Goal: Task Accomplishment & Management: Use online tool/utility

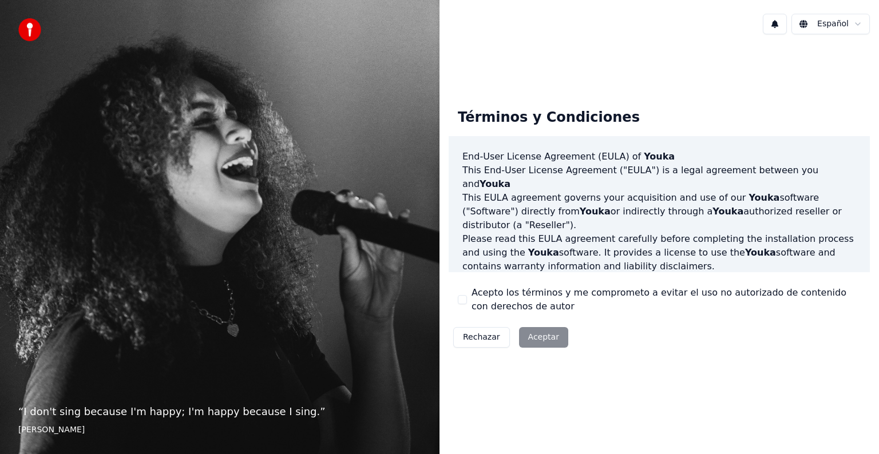
click at [531, 336] on div "Rechazar Aceptar" at bounding box center [510, 338] width 124 height 30
click at [549, 341] on div "Rechazar Aceptar" at bounding box center [510, 338] width 124 height 30
click at [462, 304] on button "Acepto los términos y me comprometo a evitar el uso no autorizado de contenido …" at bounding box center [462, 299] width 9 height 9
click at [526, 334] on button "Aceptar" at bounding box center [543, 337] width 49 height 21
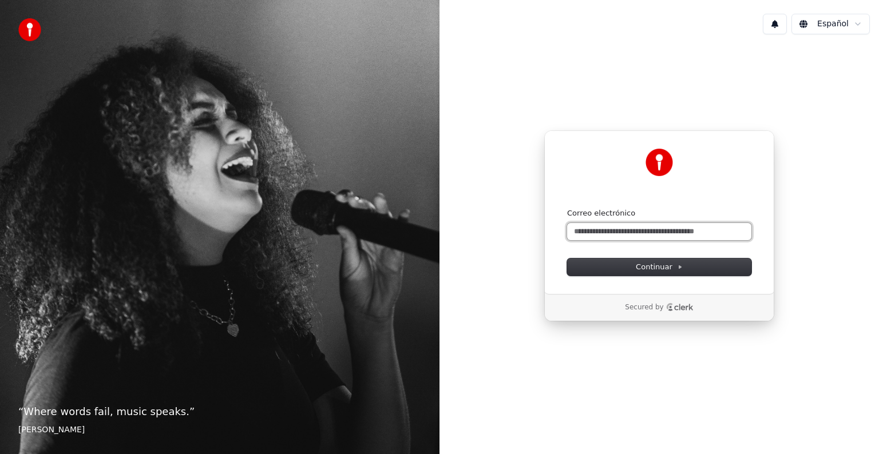
click at [622, 232] on input "Correo electrónico" at bounding box center [659, 231] width 184 height 17
click at [567, 208] on button "submit" at bounding box center [567, 208] width 0 height 0
type input "**********"
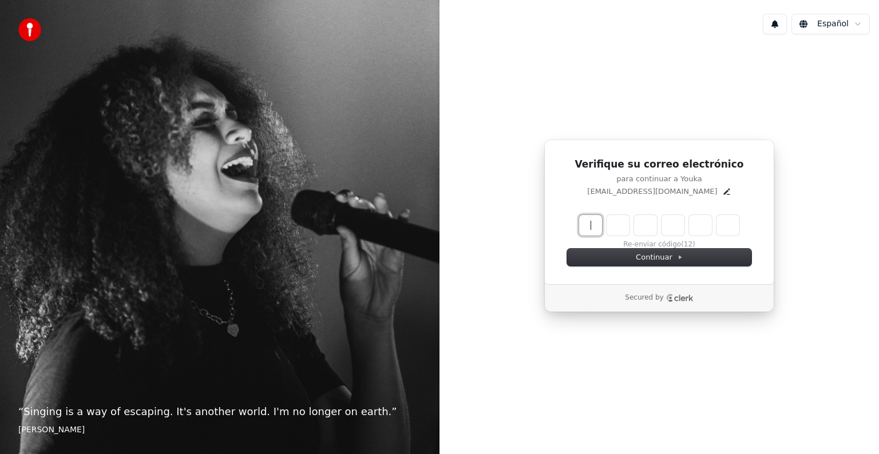
click at [596, 217] on input "Enter verification code" at bounding box center [670, 225] width 183 height 21
type input "******"
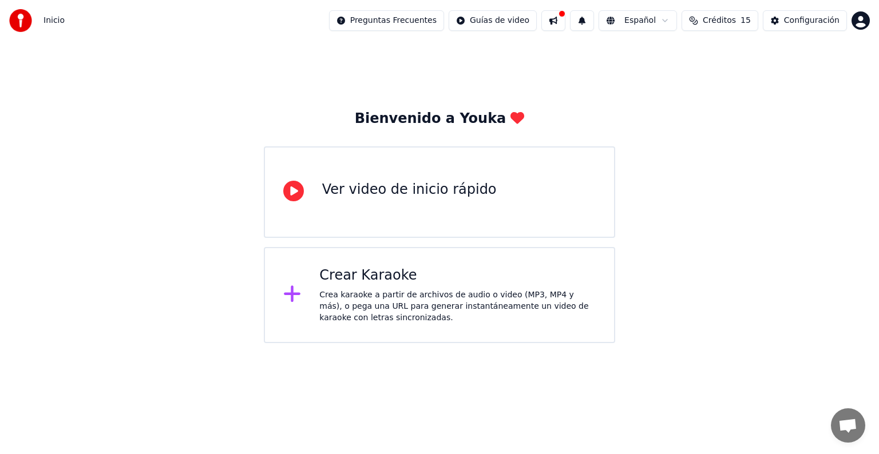
click at [458, 181] on div "Ver video de inicio rápido" at bounding box center [409, 190] width 174 height 18
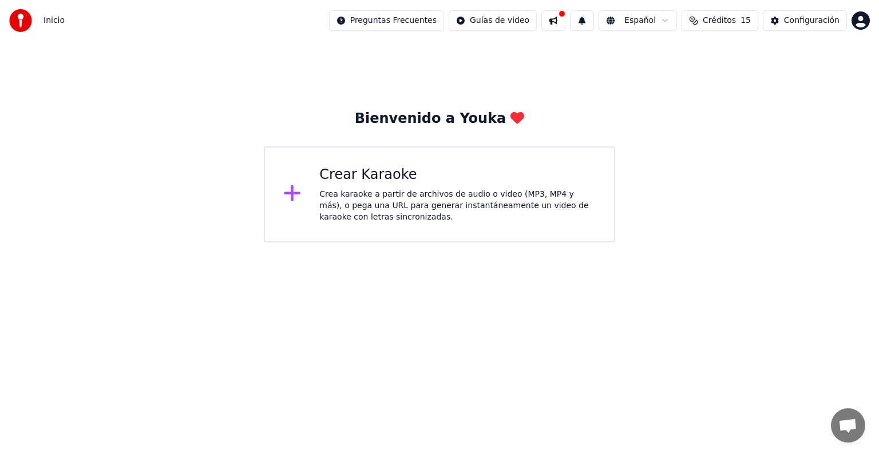
click at [291, 194] on icon at bounding box center [292, 193] width 17 height 17
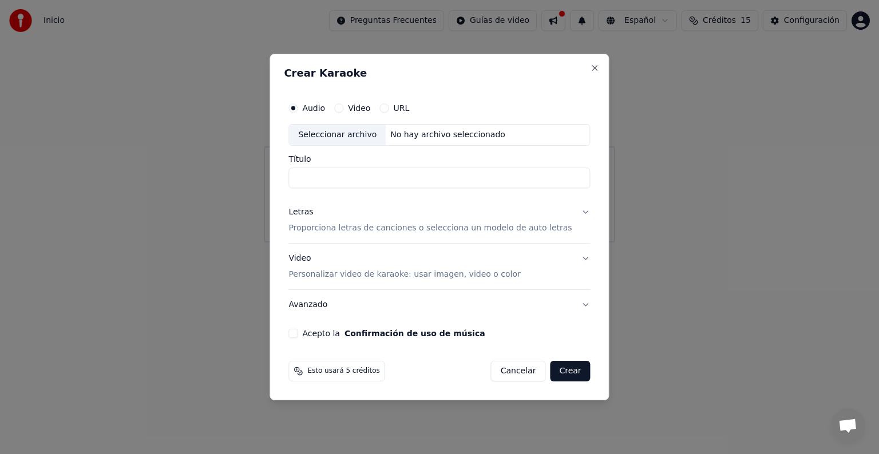
click at [343, 106] on button "Video" at bounding box center [338, 108] width 9 height 9
click at [309, 112] on div "Audio" at bounding box center [306, 108] width 37 height 9
click at [297, 112] on button "Audio" at bounding box center [292, 108] width 9 height 9
click at [400, 231] on p "Proporciona letras de canciones o selecciona un modelo de auto letras" at bounding box center [429, 228] width 283 height 11
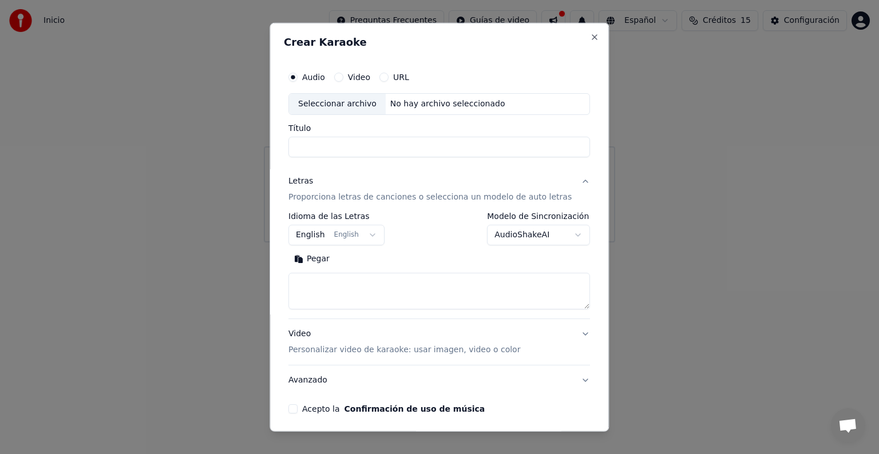
click at [368, 236] on button "English English" at bounding box center [336, 235] width 96 height 21
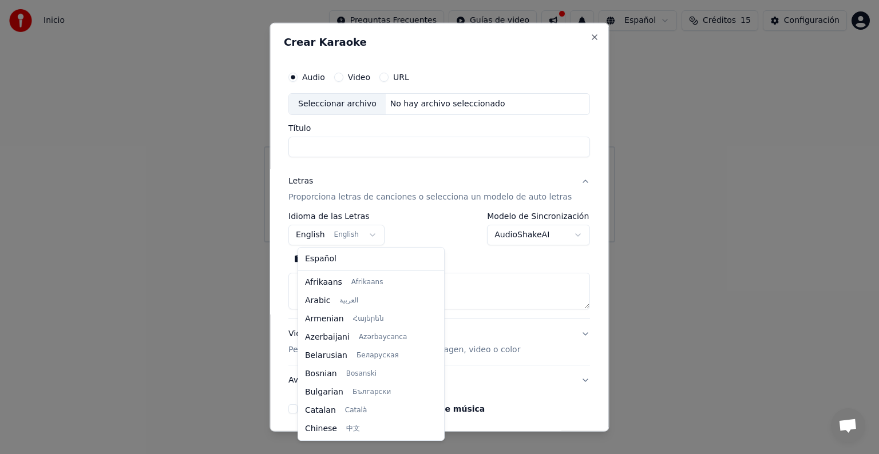
scroll to position [92, 0]
select select "**"
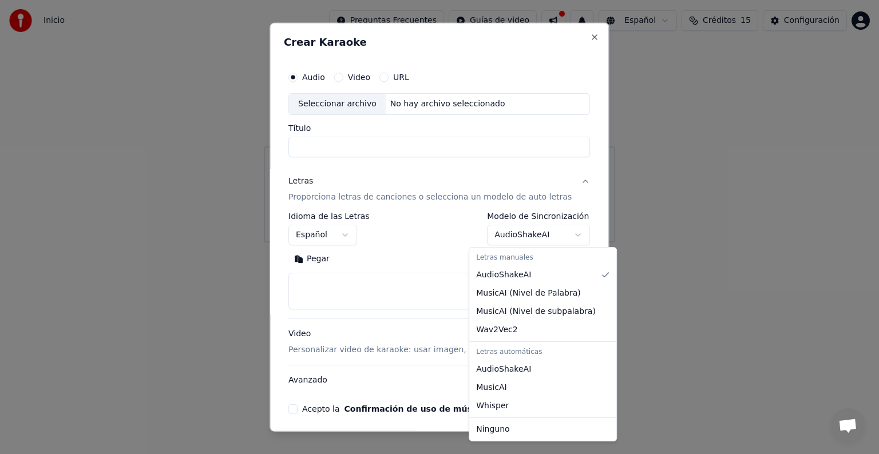
click at [527, 238] on body "**********" at bounding box center [439, 121] width 879 height 243
click at [527, 238] on div at bounding box center [439, 227] width 879 height 454
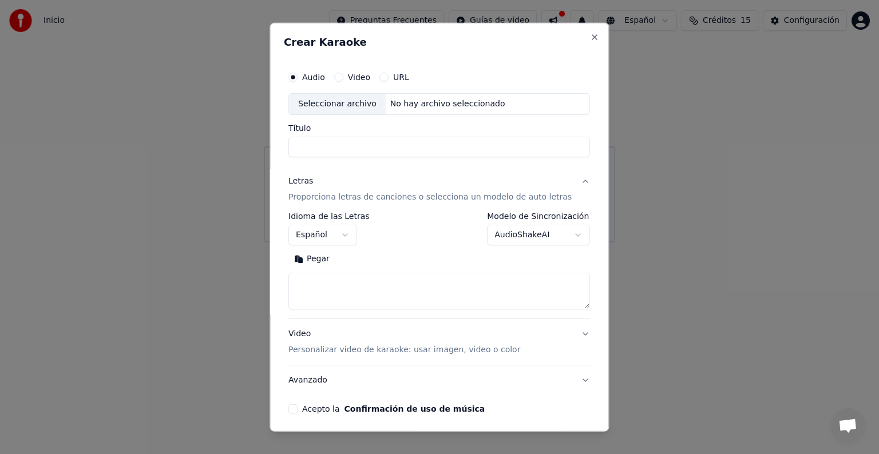
click at [522, 238] on button "AudioShakeAI" at bounding box center [538, 235] width 103 height 21
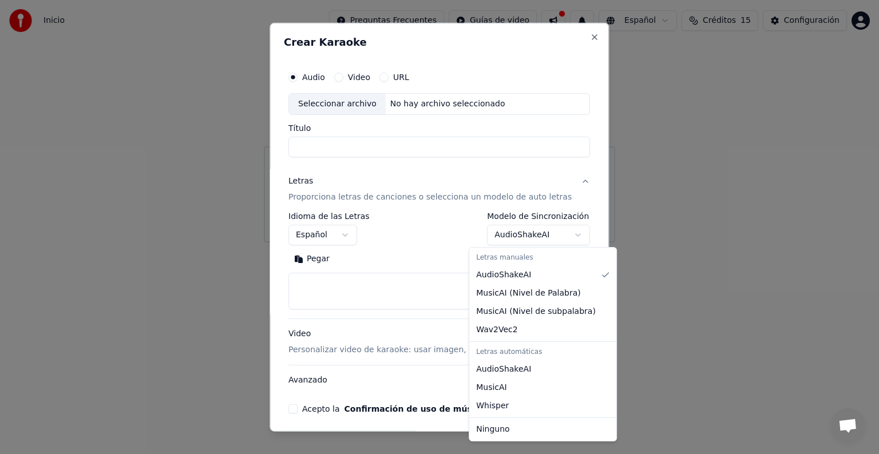
select select "**********"
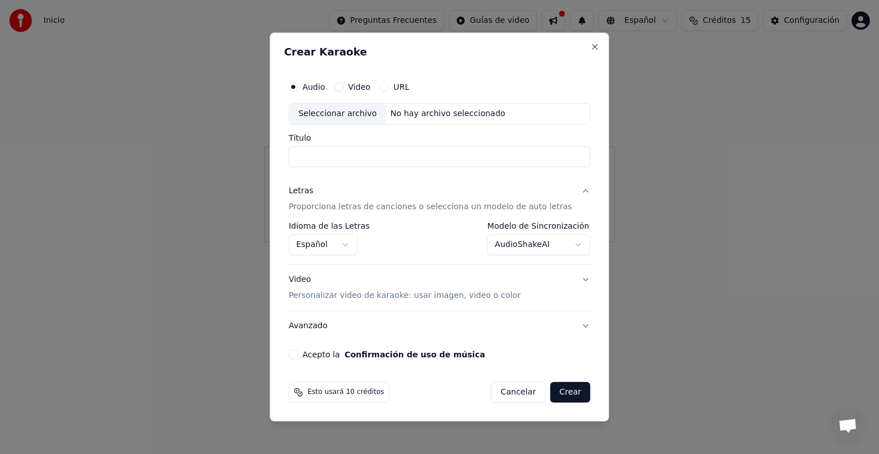
click at [573, 279] on button "Video Personalizar video de karaoke: usar imagen, video o color" at bounding box center [438, 288] width 301 height 46
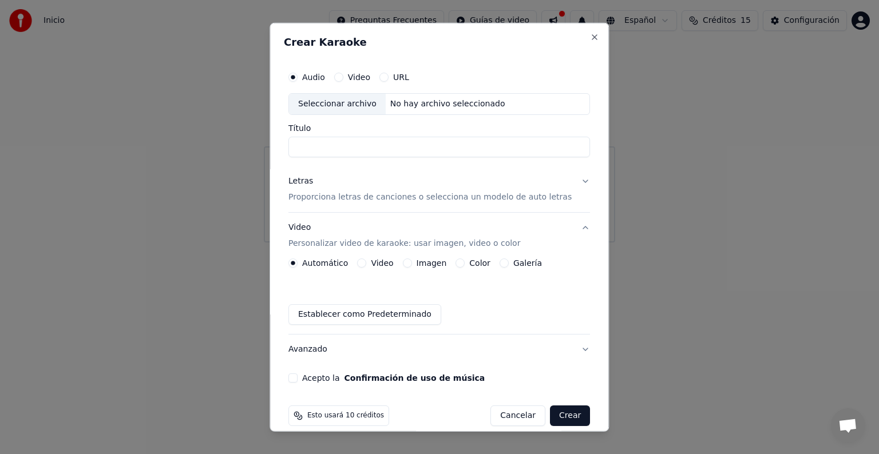
click at [297, 380] on button "Acepto la Confirmación de uso de música" at bounding box center [292, 378] width 9 height 9
click at [388, 80] on button "URL" at bounding box center [383, 77] width 9 height 9
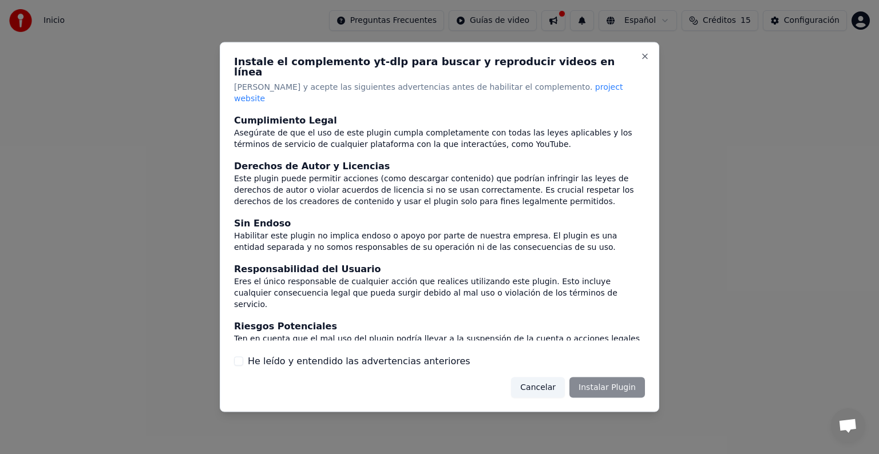
click at [236, 356] on button "He leído y entendido las advertencias anteriores" at bounding box center [238, 360] width 9 height 9
click at [583, 382] on button "Instalar Plugin" at bounding box center [607, 387] width 76 height 21
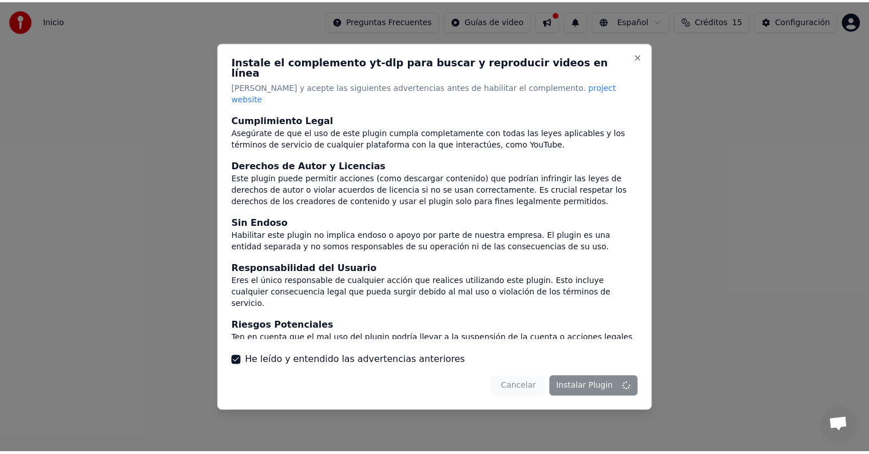
scroll to position [50, 0]
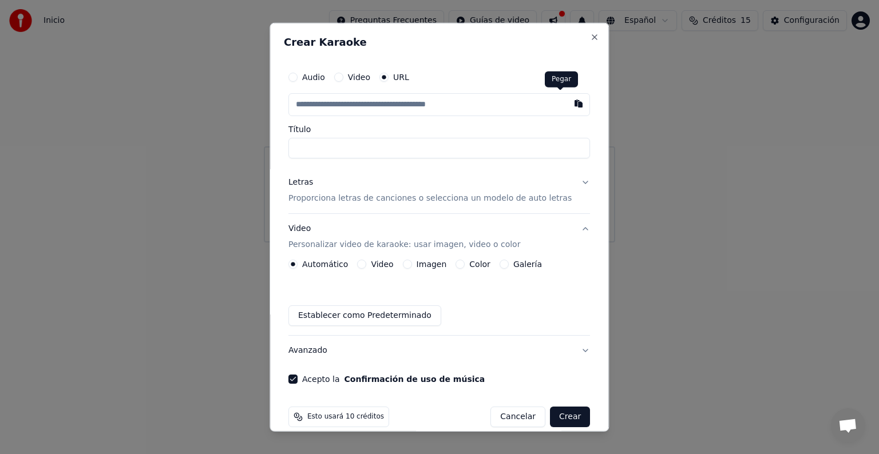
click at [567, 104] on button "button" at bounding box center [578, 103] width 23 height 21
type input "**********"
click at [373, 142] on input "Título" at bounding box center [438, 148] width 301 height 21
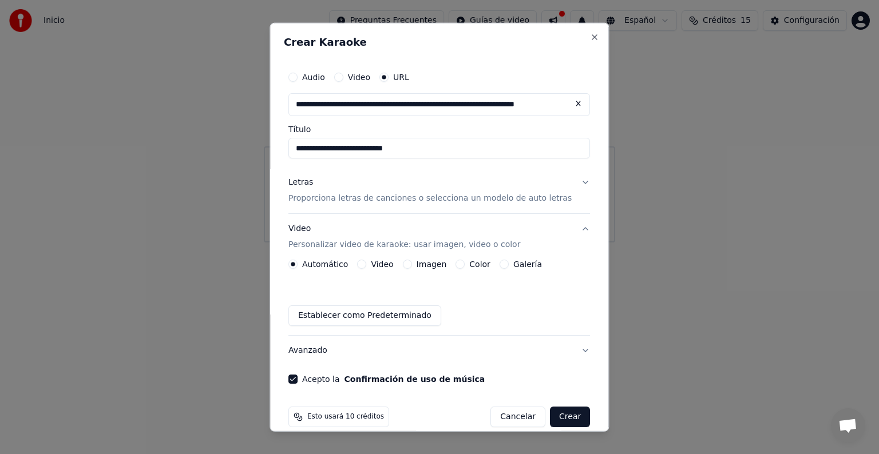
type input "**********"
click at [371, 144] on input "**********" at bounding box center [438, 148] width 301 height 21
click at [564, 183] on button "Letras Proporciona letras de canciones o selecciona un modelo de auto letras" at bounding box center [438, 191] width 301 height 46
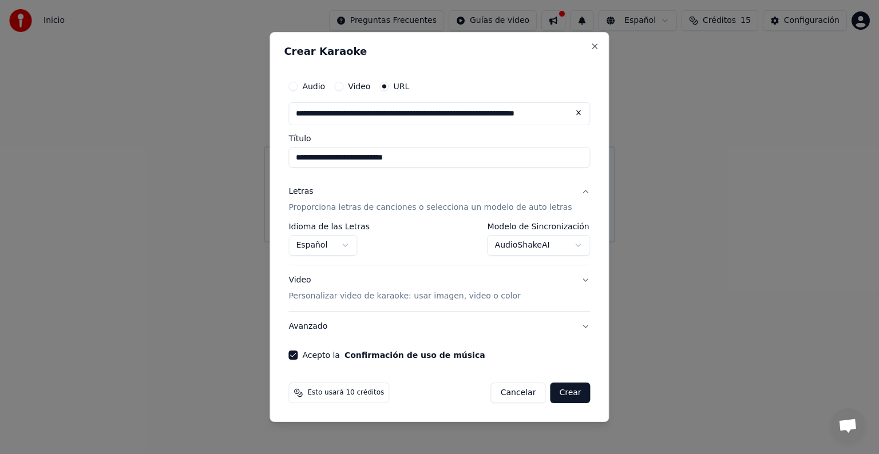
click at [564, 183] on button "Letras Proporciona letras de canciones o selecciona un modelo de auto letras" at bounding box center [438, 200] width 301 height 46
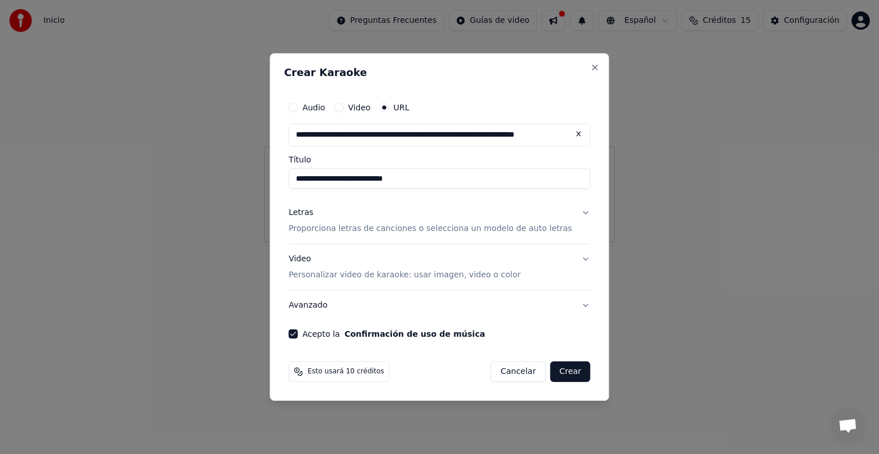
click at [553, 368] on button "Crear" at bounding box center [570, 372] width 40 height 21
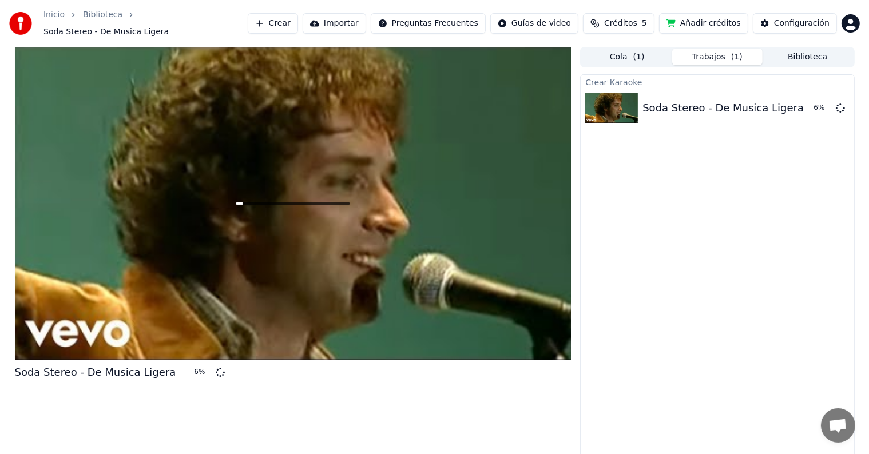
click at [634, 51] on span "( 1 )" at bounding box center [638, 56] width 11 height 11
click at [702, 49] on button "Trabajos ( 1 )" at bounding box center [717, 57] width 90 height 17
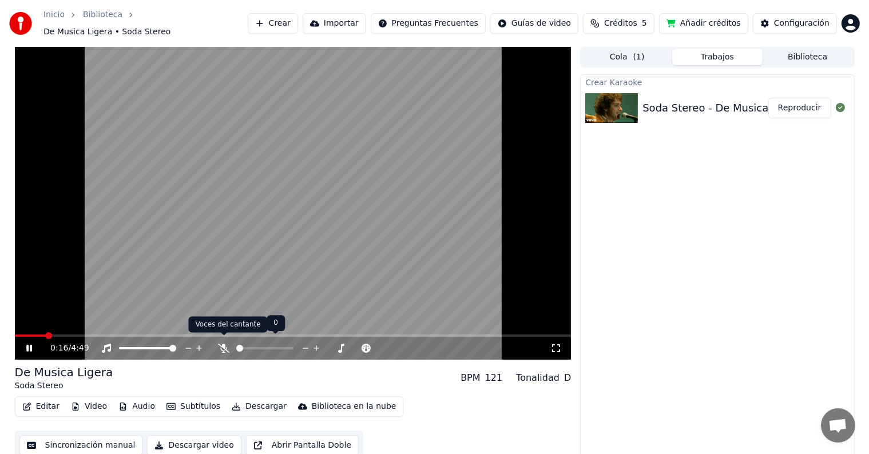
click at [224, 344] on icon at bounding box center [223, 348] width 11 height 9
click at [224, 344] on icon at bounding box center [224, 348] width 6 height 9
click at [224, 344] on icon at bounding box center [223, 348] width 11 height 9
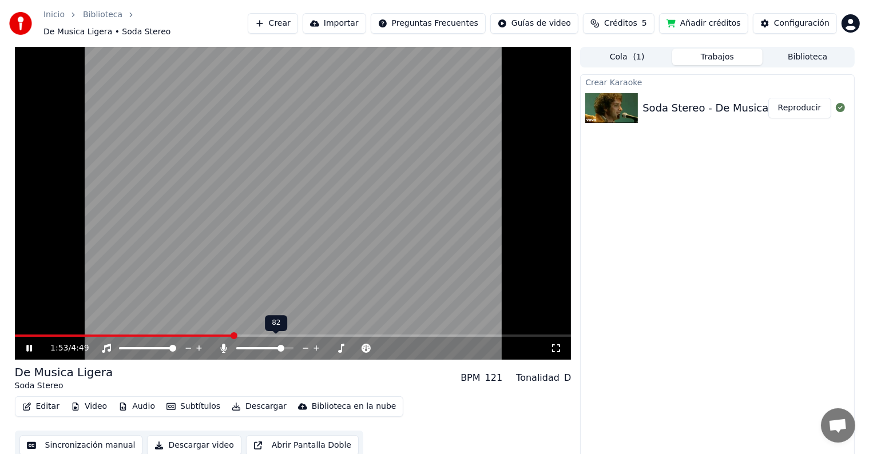
click at [283, 347] on span at bounding box center [259, 348] width 47 height 2
click at [271, 345] on span at bounding box center [270, 348] width 7 height 7
click at [260, 345] on span at bounding box center [260, 348] width 7 height 7
